Goal: Task Accomplishment & Management: Complete application form

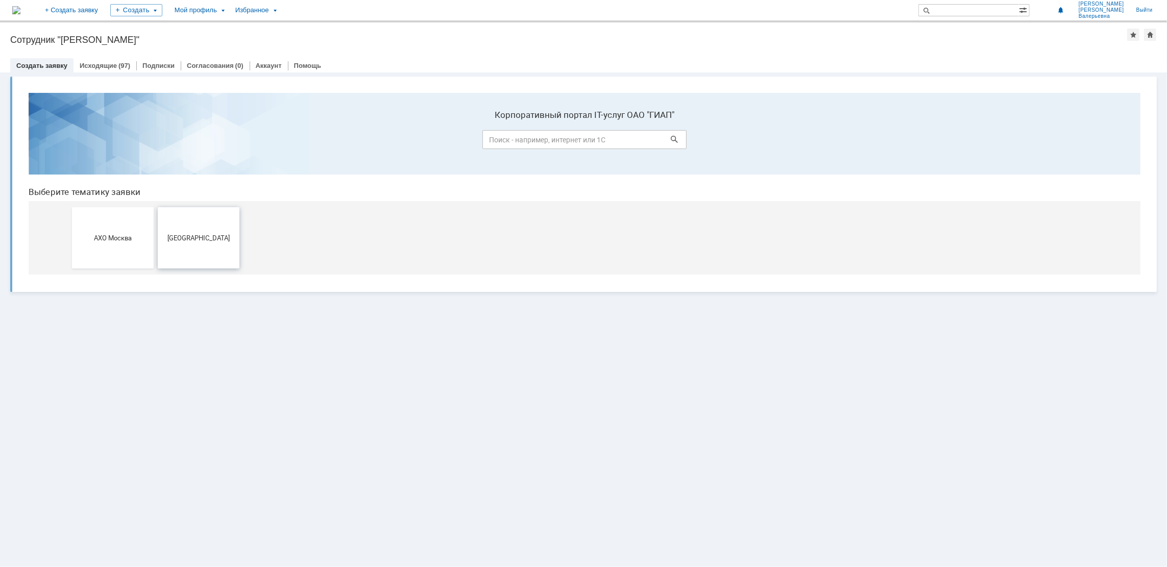
click at [210, 251] on button "[GEOGRAPHIC_DATA]" at bounding box center [199, 237] width 82 height 61
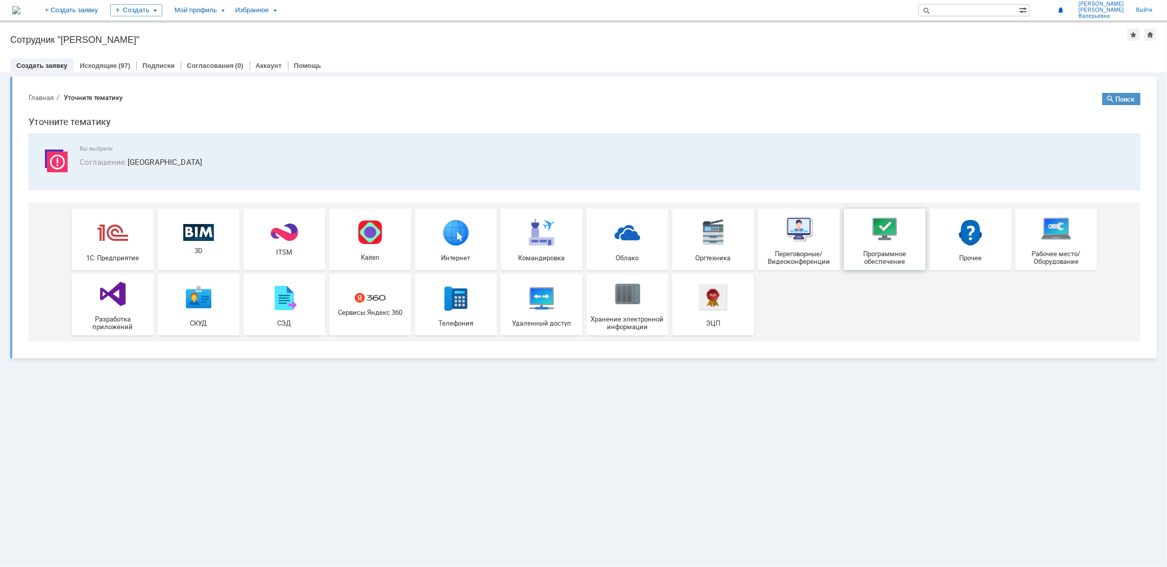
click at [893, 252] on span "Программное обеспечение" at bounding box center [885, 257] width 76 height 15
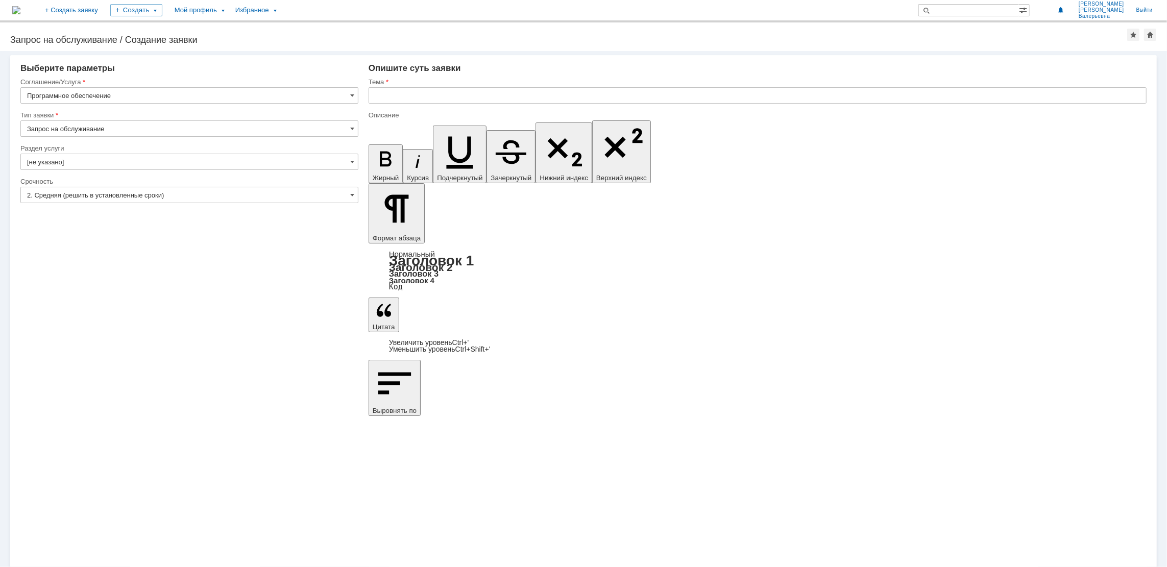
click at [128, 119] on div "Тип заявки" at bounding box center [189, 116] width 338 height 10
click at [183, 157] on input "[не указано]" at bounding box center [189, 162] width 338 height 16
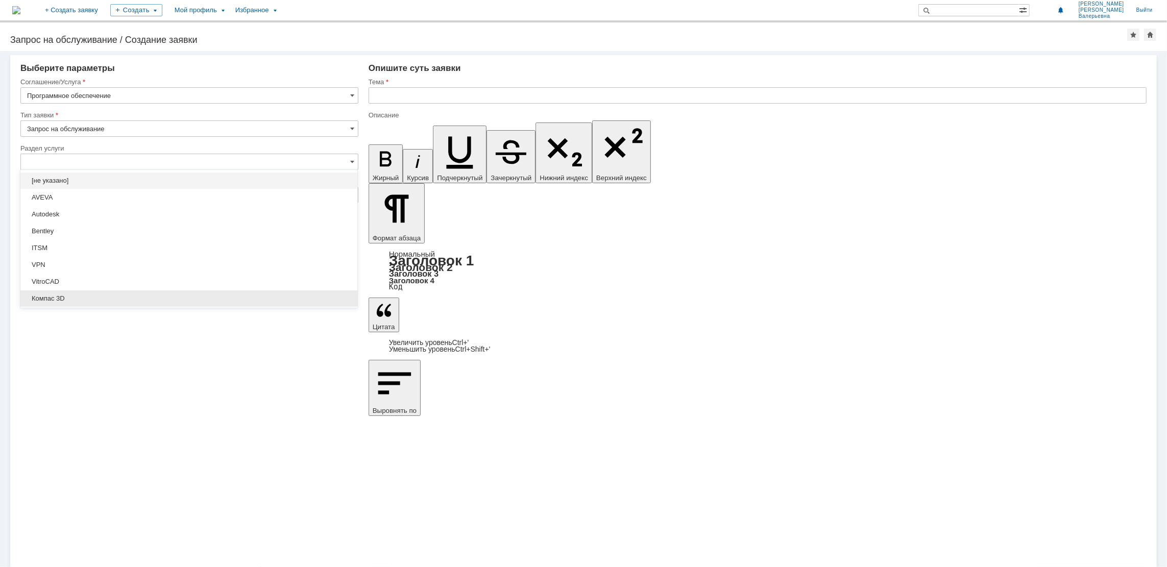
click at [115, 302] on div "Компас 3D" at bounding box center [188, 298] width 337 height 16
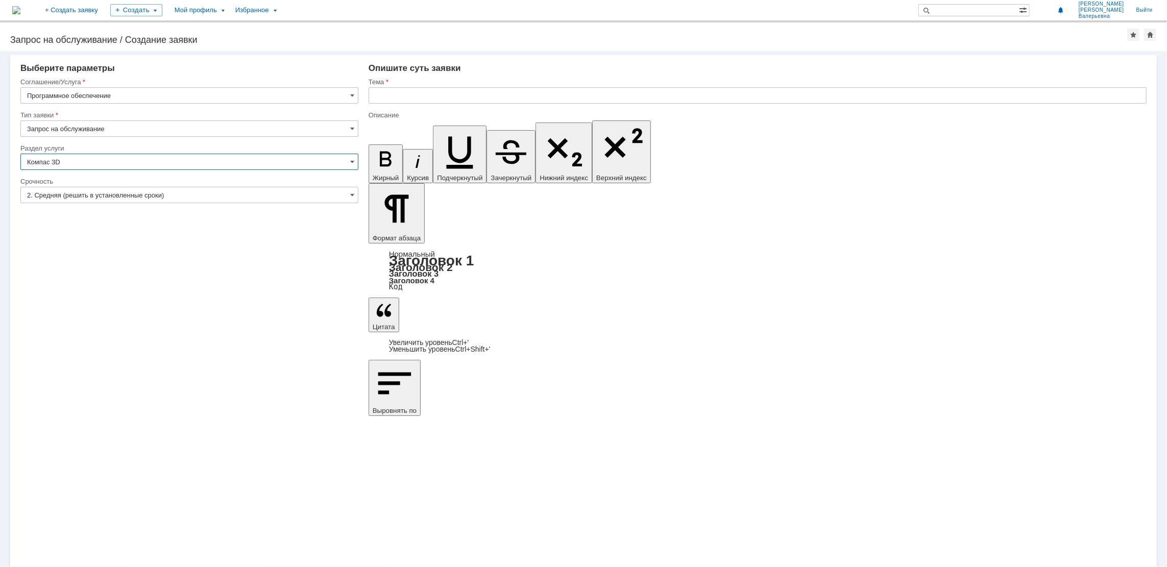
type input "Компас 3D"
click at [179, 193] on input "2. Средняя (решить в установленные сроки)" at bounding box center [189, 195] width 338 height 16
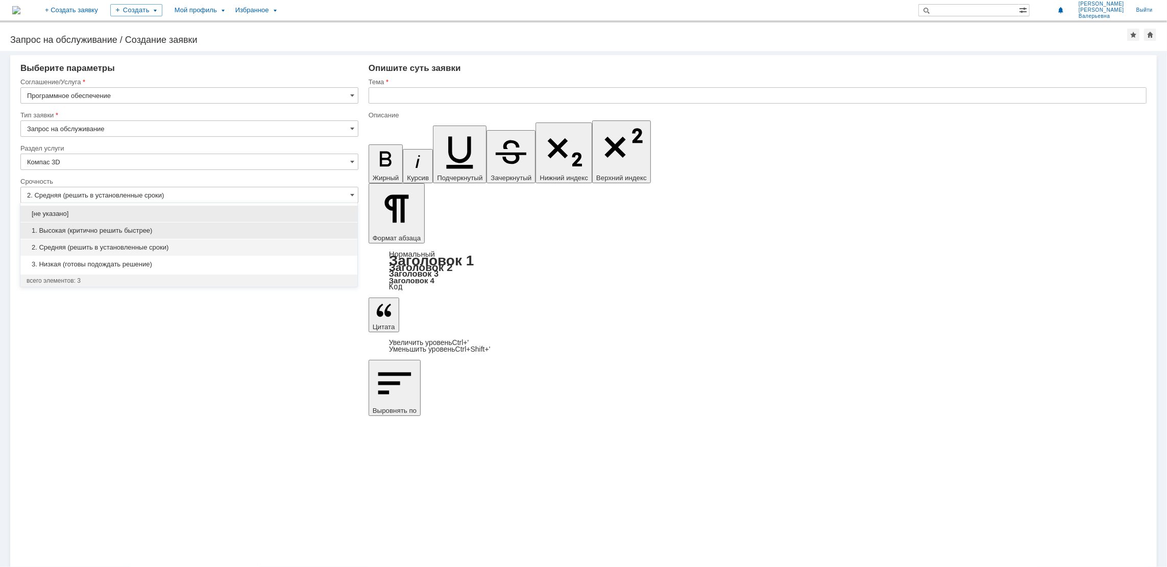
click at [101, 230] on span "1. Высокая (критично решить быстрее)" at bounding box center [189, 231] width 325 height 8
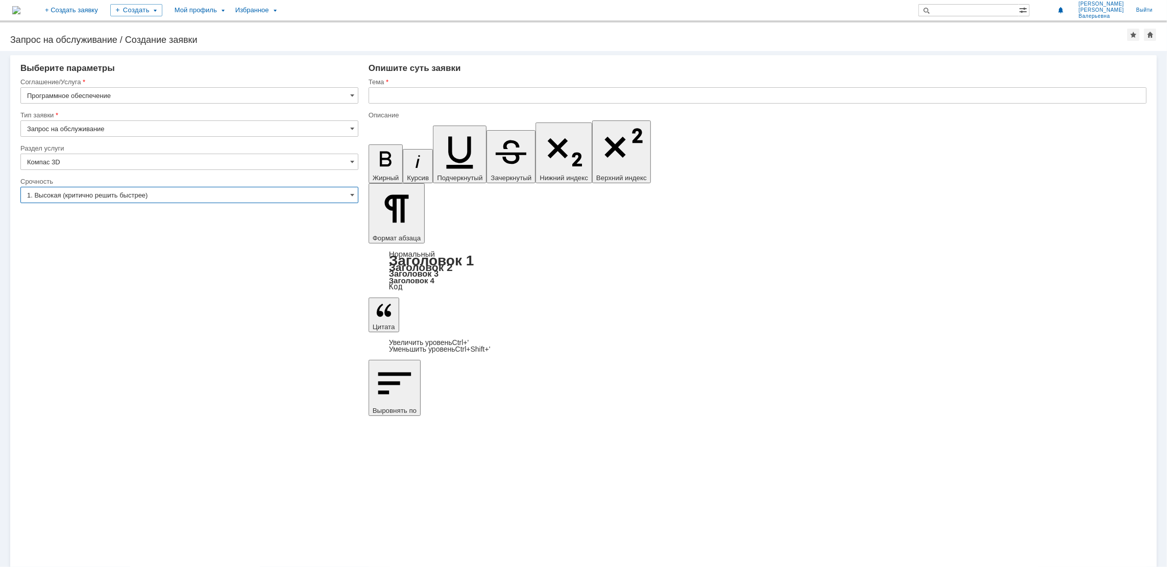
type input "1. Высокая (критично решить быстрее)"
click at [421, 92] on input "text" at bounding box center [758, 95] width 778 height 16
type input "Очистка паки Temp"
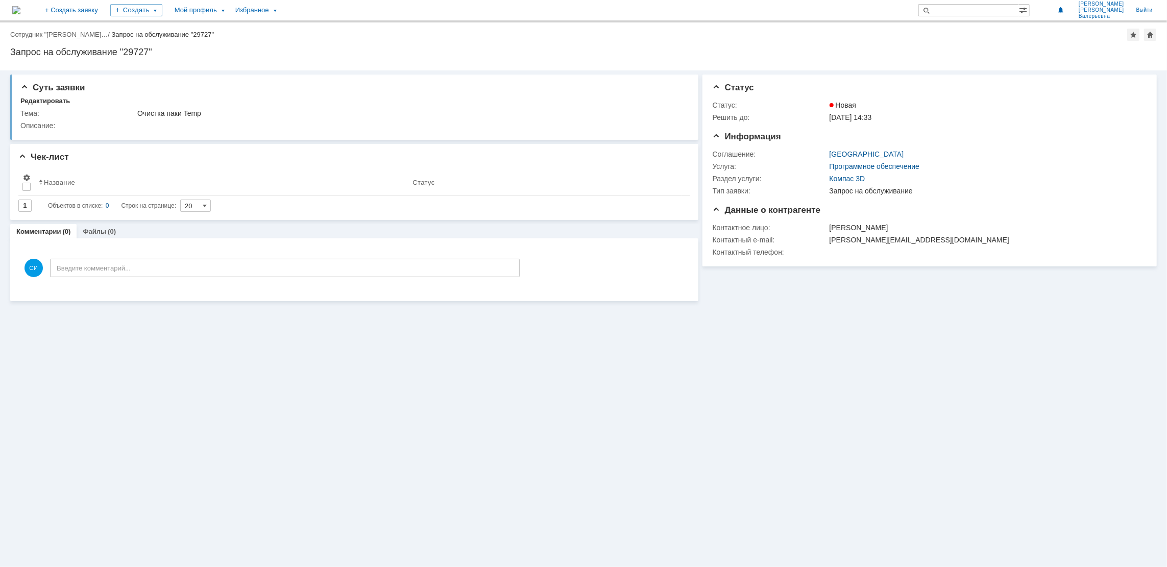
click at [898, 393] on div "Суть заявки Редактировать Тема: Очистка паки Temp Описание: Чек-лист Результаты…" at bounding box center [583, 318] width 1167 height 497
